Goal: Navigation & Orientation: Find specific page/section

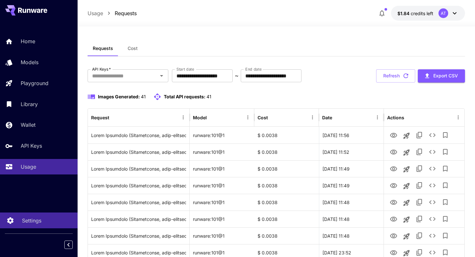
click at [25, 215] on link "Settings" at bounding box center [39, 221] width 78 height 16
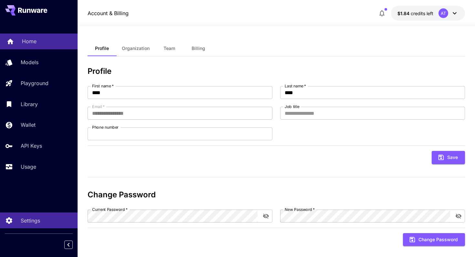
click at [38, 39] on div "Home" at bounding box center [47, 41] width 50 height 8
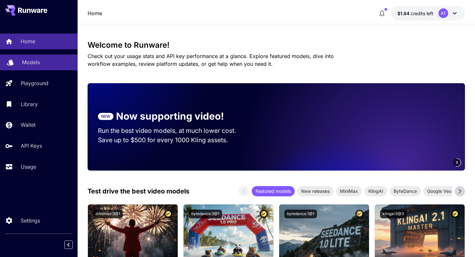
click at [45, 59] on div "Models" at bounding box center [47, 62] width 50 height 8
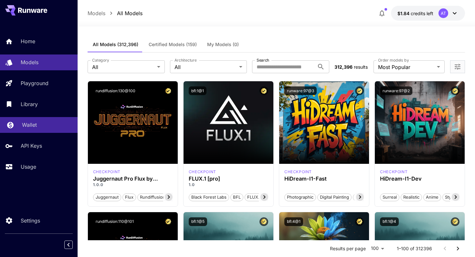
click at [44, 125] on div "Wallet" at bounding box center [47, 125] width 50 height 8
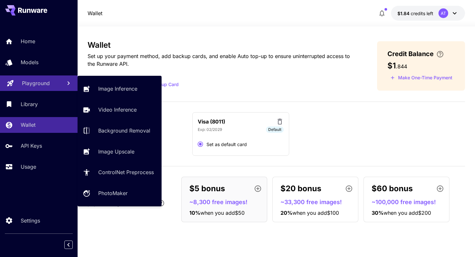
click at [42, 84] on p "Playground" at bounding box center [36, 83] width 28 height 8
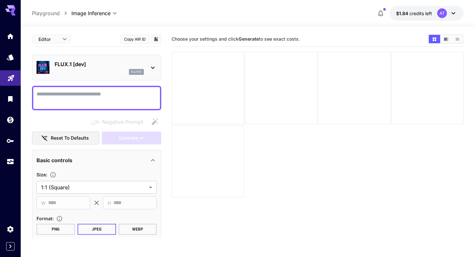
click at [152, 70] on icon at bounding box center [153, 68] width 8 height 8
